Goal: Information Seeking & Learning: Learn about a topic

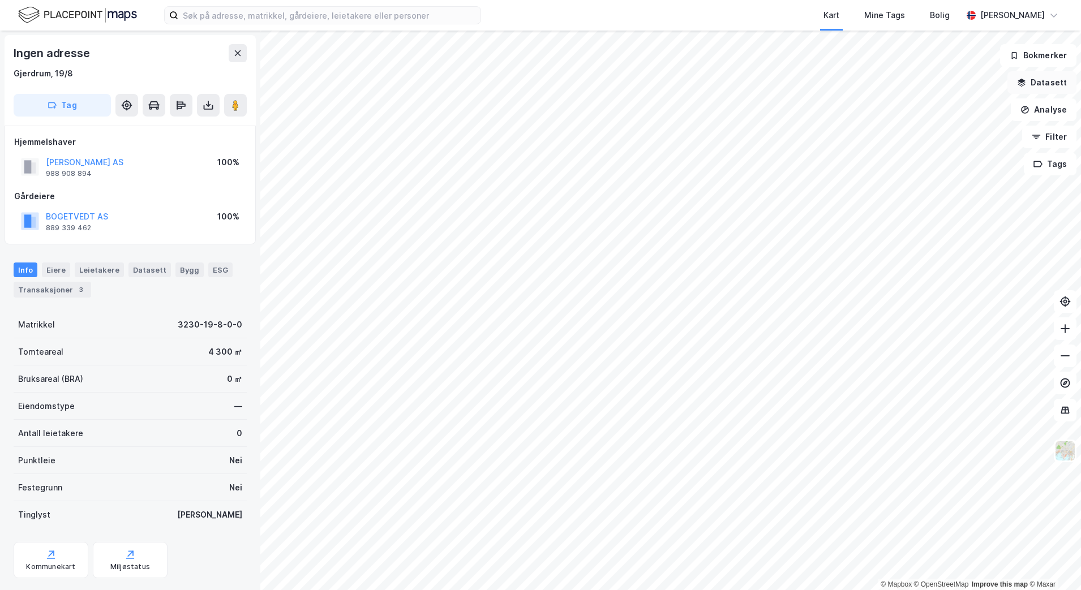
click at [1051, 84] on button "Datasett" at bounding box center [1041, 82] width 69 height 23
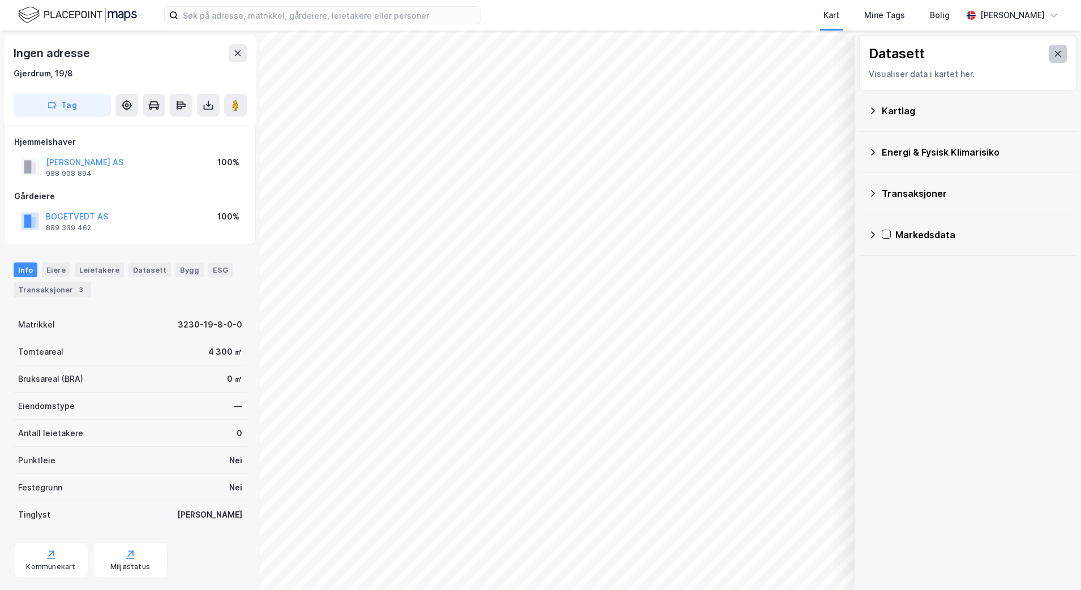
click at [1053, 51] on icon at bounding box center [1057, 53] width 9 height 9
